Goal: Information Seeking & Learning: Find specific fact

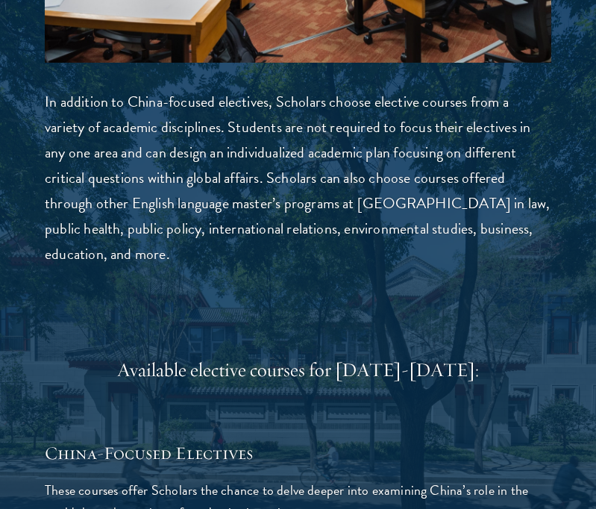
scroll to position [4804, 0]
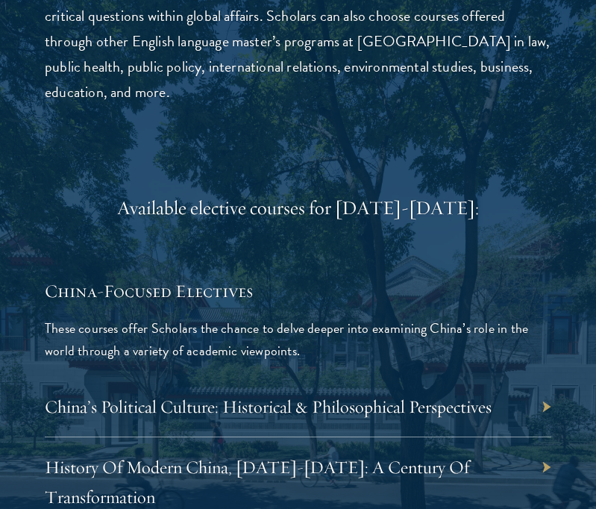
click at [225, 317] on p "These courses offer Scholars the chance to delve deeper into examining China’s …" at bounding box center [298, 339] width 507 height 45
click at [230, 317] on p "These courses offer Scholars the chance to delve deeper into examining China’s …" at bounding box center [298, 339] width 507 height 45
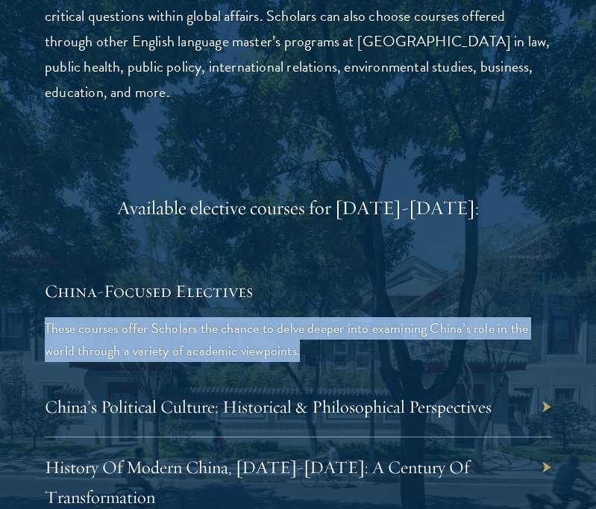
click at [245, 317] on p "These courses offer Scholars the chance to delve deeper into examining China’s …" at bounding box center [298, 339] width 507 height 45
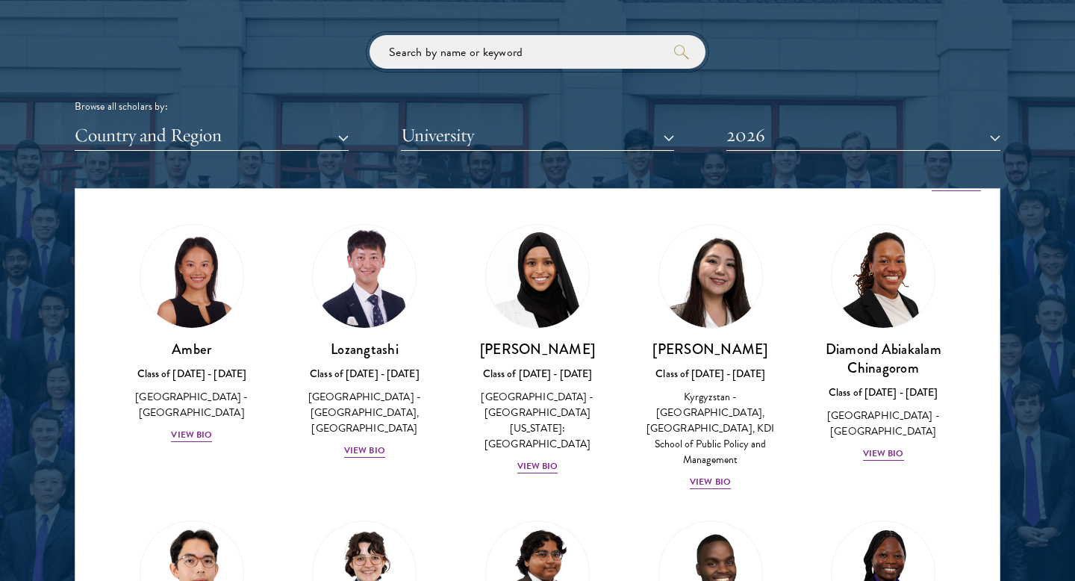
click at [424, 52] on input "search" at bounding box center [538, 52] width 336 height 34
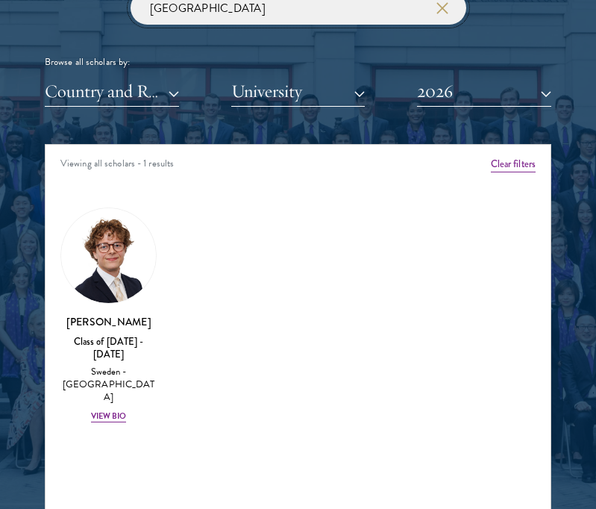
type input "[GEOGRAPHIC_DATA]"
